Goal: Find specific page/section: Find specific page/section

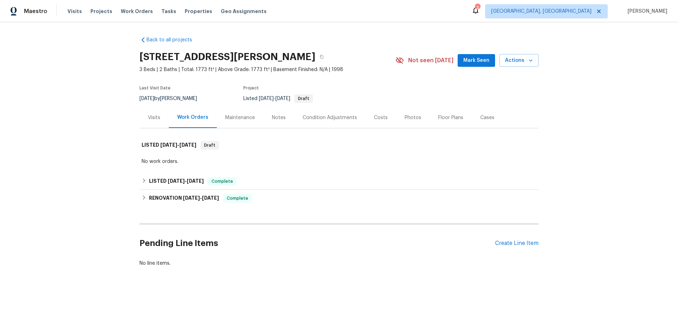
click at [148, 114] on div "Visits" at bounding box center [154, 117] width 12 height 7
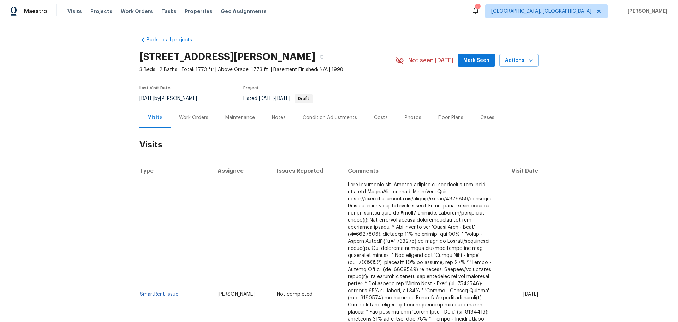
click at [181, 114] on div "Work Orders" at bounding box center [193, 117] width 29 height 7
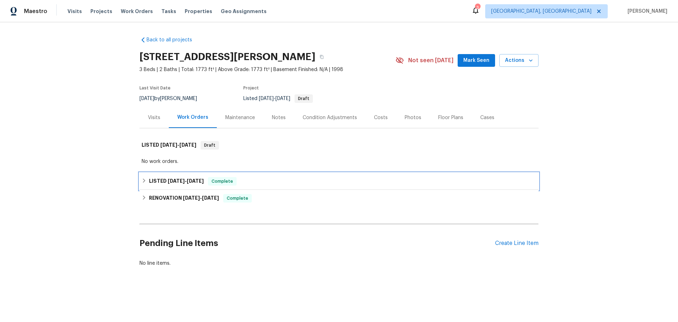
click at [168, 178] on span "[DATE]" at bounding box center [176, 180] width 17 height 5
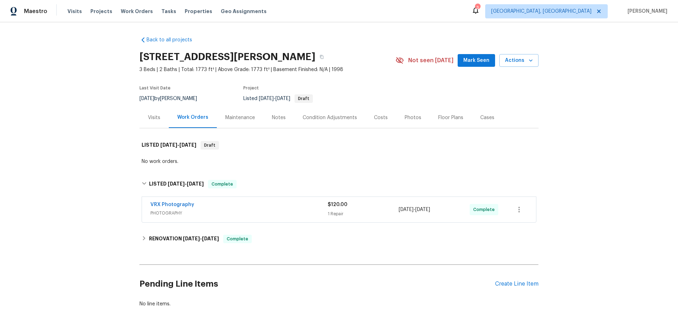
click at [152, 114] on div "Visits" at bounding box center [154, 117] width 12 height 7
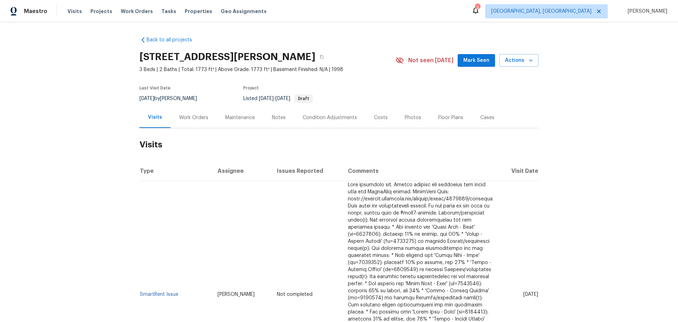
click at [179, 114] on div "Work Orders" at bounding box center [193, 117] width 29 height 7
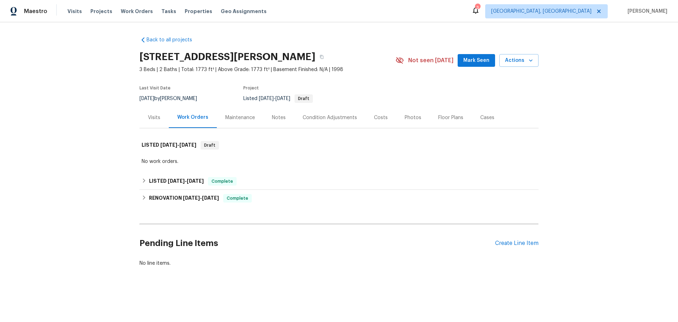
click at [225, 114] on div "Maintenance" at bounding box center [240, 117] width 30 height 7
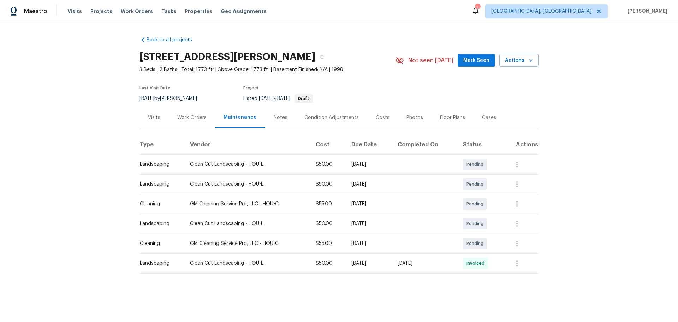
click at [148, 114] on div "Visits" at bounding box center [154, 117] width 12 height 7
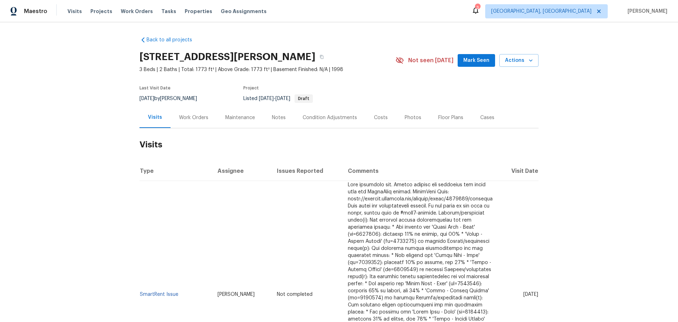
click at [472, 107] on div "Cases" at bounding box center [487, 117] width 31 height 21
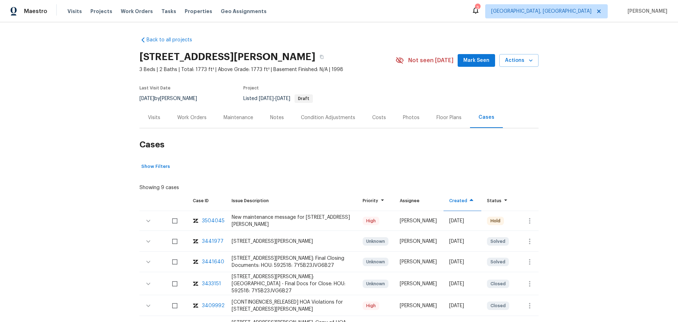
click at [150, 114] on div "Visits" at bounding box center [154, 117] width 12 height 7
